Goal: Book appointment/travel/reservation

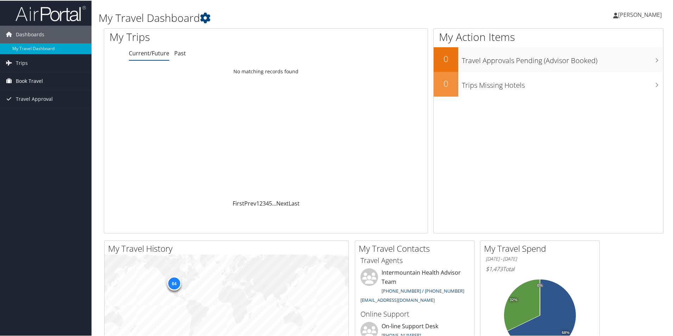
click at [34, 80] on span "Book Travel" at bounding box center [29, 80] width 27 height 18
click at [35, 80] on span "Book Travel" at bounding box center [29, 80] width 27 height 18
click at [34, 81] on span "Book Travel" at bounding box center [29, 80] width 27 height 18
click at [42, 117] on link "Book/Manage Online Trips" at bounding box center [46, 115] width 92 height 11
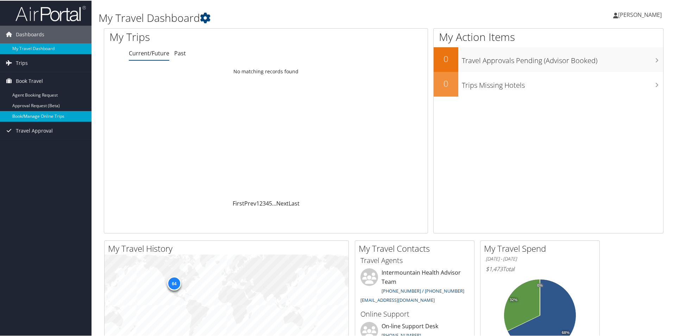
click at [45, 118] on link "Book/Manage Online Trips" at bounding box center [46, 115] width 92 height 11
